Goal: Browse casually

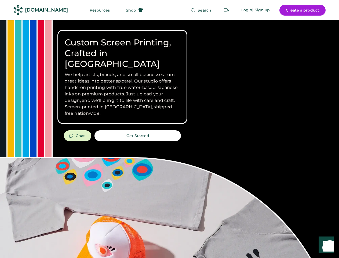
click at [169, 129] on div "Custom Screen Printing, Crafted in [GEOGRAPHIC_DATA] We help artists, brands, a…" at bounding box center [169, 190] width 339 height 341
click at [169, 139] on div "Custom Screen Printing, Crafted in [GEOGRAPHIC_DATA] We help artists, brands, a…" at bounding box center [169, 190] width 339 height 341
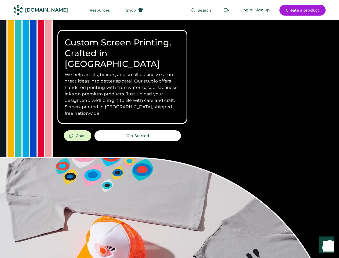
click at [169, 139] on div "Custom Screen Printing, Crafted in [GEOGRAPHIC_DATA] We help artists, brands, a…" at bounding box center [169, 190] width 339 height 341
click at [122, 77] on h3 "We help artists, brands, and small businesses turn great ideas into better appa…" at bounding box center [122, 93] width 115 height 45
click at [122, 71] on h3 "We help artists, brands, and small businesses turn great ideas into better appa…" at bounding box center [122, 93] width 115 height 45
click at [122, 48] on h1 "Custom Screen Printing, Crafted in [GEOGRAPHIC_DATA]" at bounding box center [122, 53] width 115 height 32
